Goal: Find specific page/section: Find specific page/section

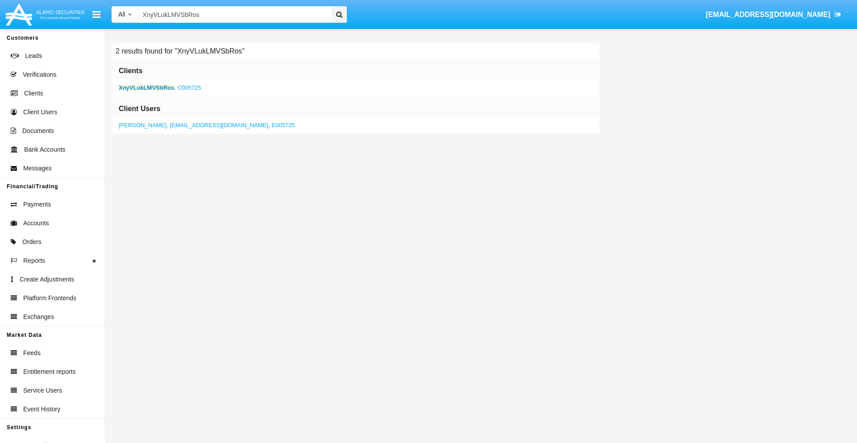
type input "XnyVLukLMVSbRos"
click at [146, 88] on b "XnyVLukLMVSbRos" at bounding box center [146, 87] width 55 height 7
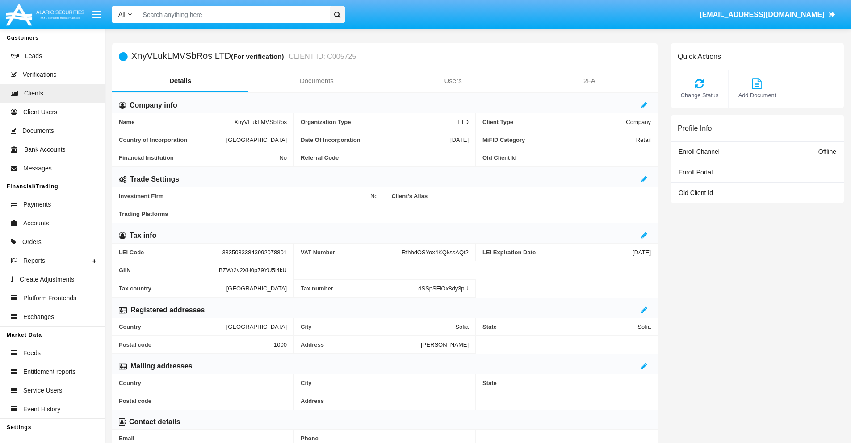
click at [316, 81] on link "Documents" at bounding box center [316, 80] width 136 height 21
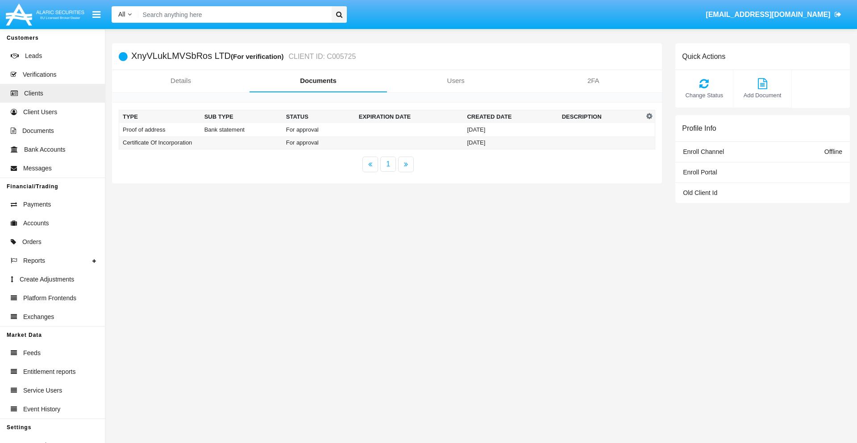
click at [160, 130] on td "Proof of address" at bounding box center [160, 129] width 82 height 13
